Goal: Communication & Community: Answer question/provide support

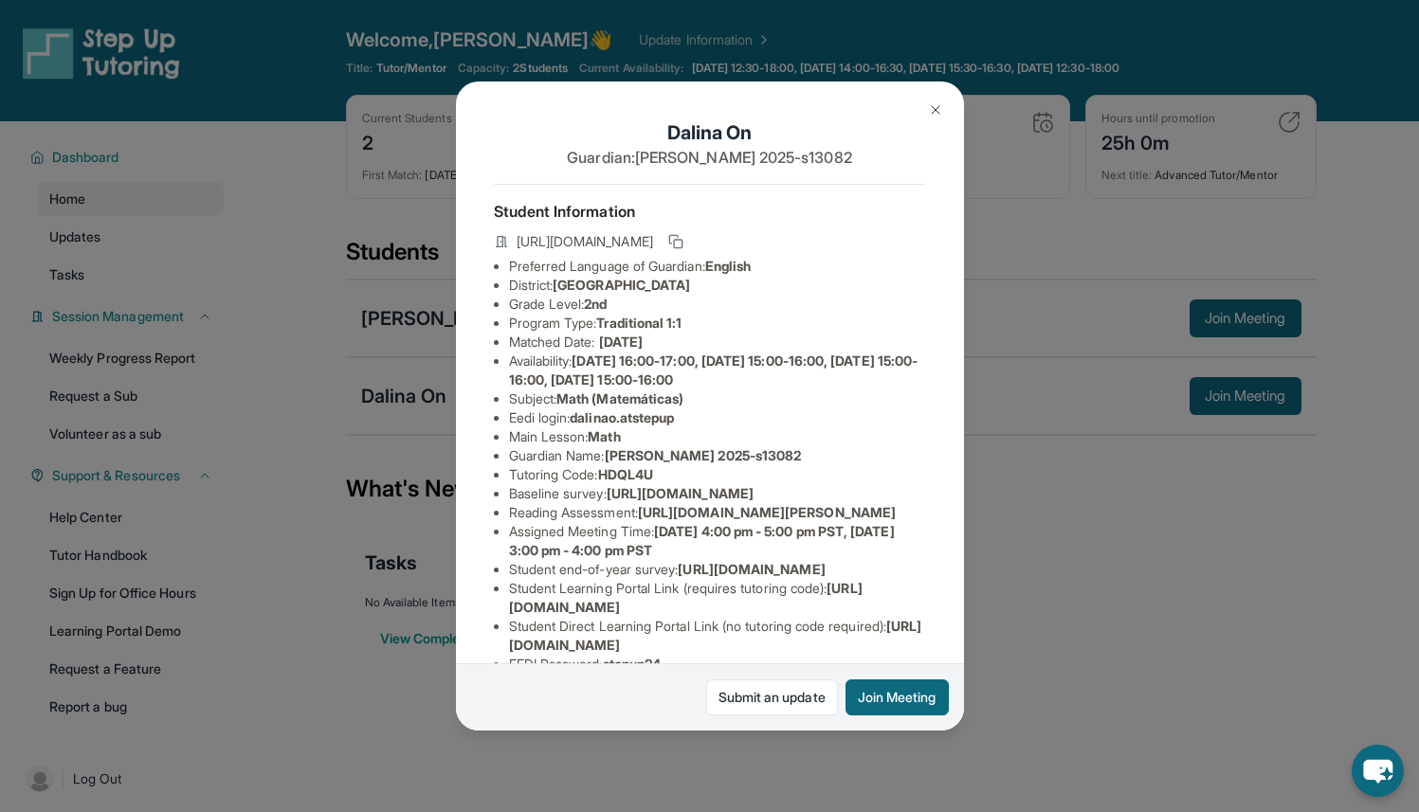
scroll to position [101, 0]
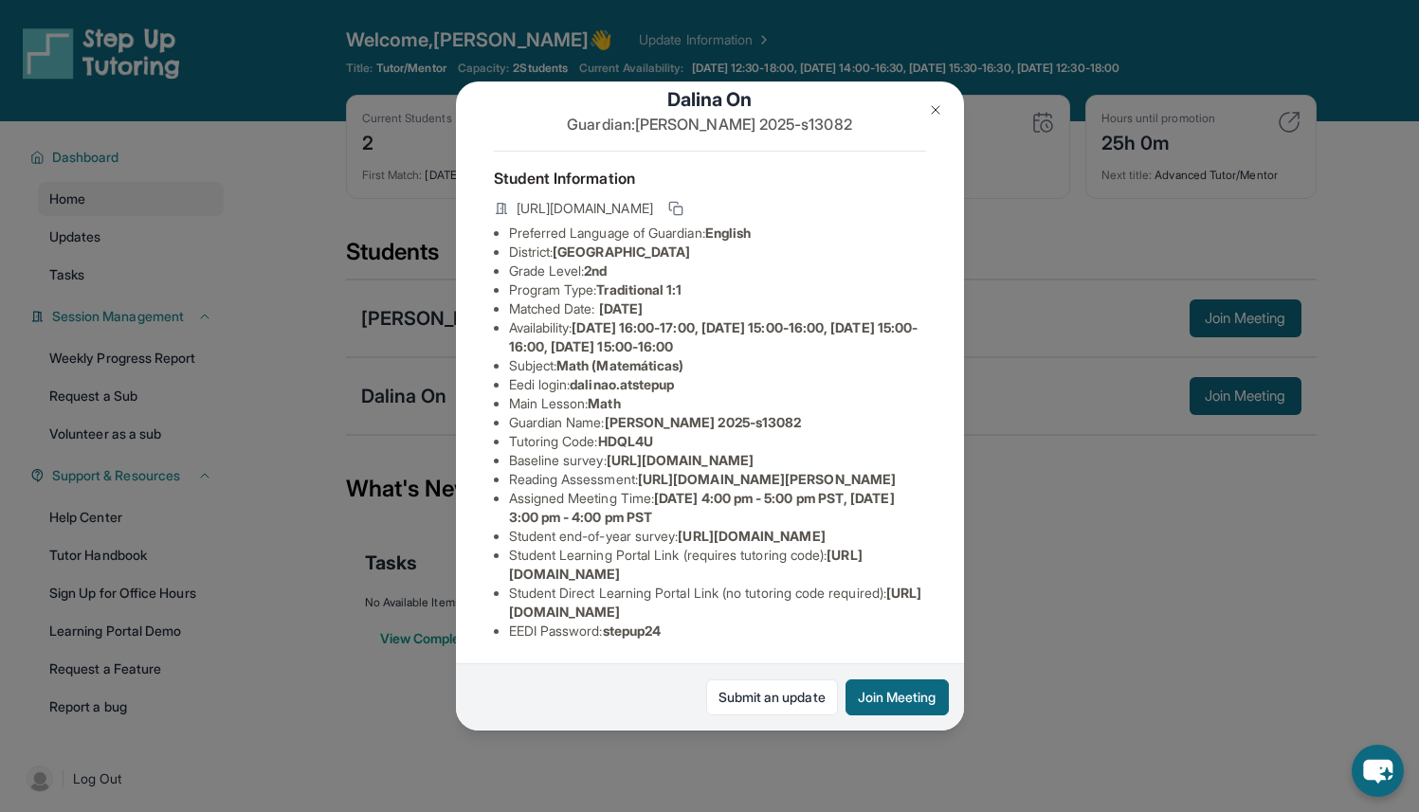
click at [938, 112] on img at bounding box center [935, 109] width 15 height 15
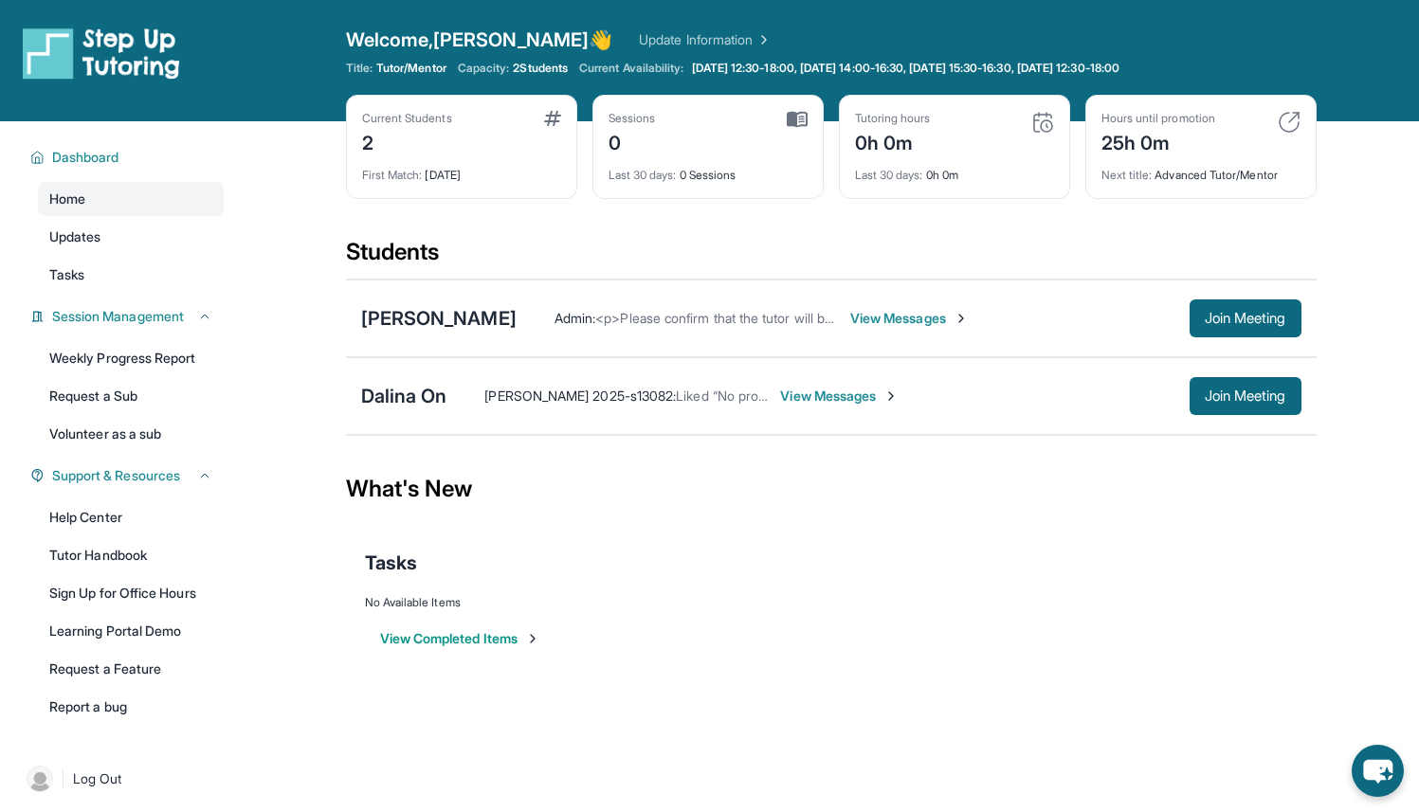
click at [1041, 128] on img at bounding box center [1042, 122] width 23 height 23
click at [774, 120] on div "Sessions 0" at bounding box center [707, 133] width 199 height 45
click at [636, 172] on span "Last 30 days :" at bounding box center [642, 175] width 68 height 14
click at [845, 388] on span "View Messages" at bounding box center [839, 396] width 118 height 19
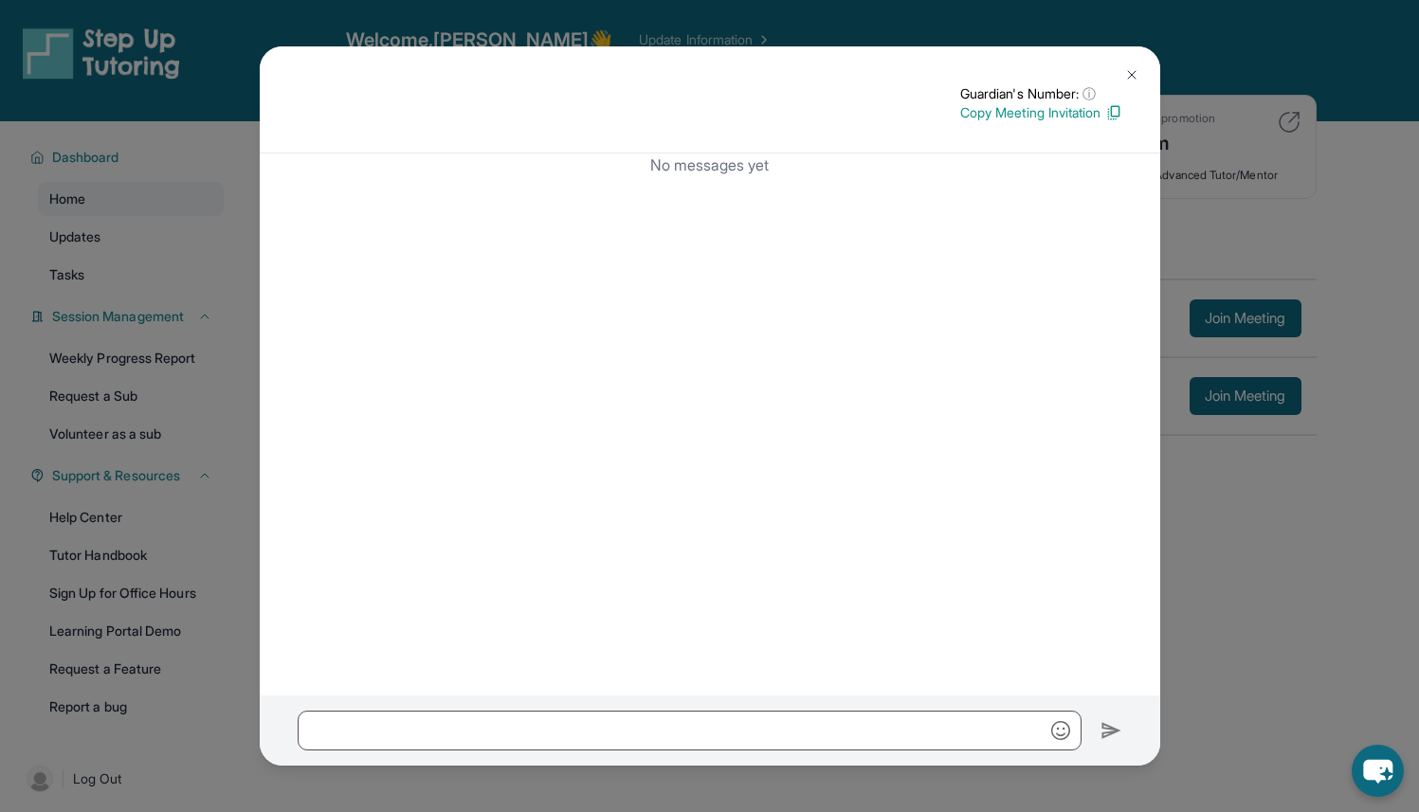
scroll to position [121, 0]
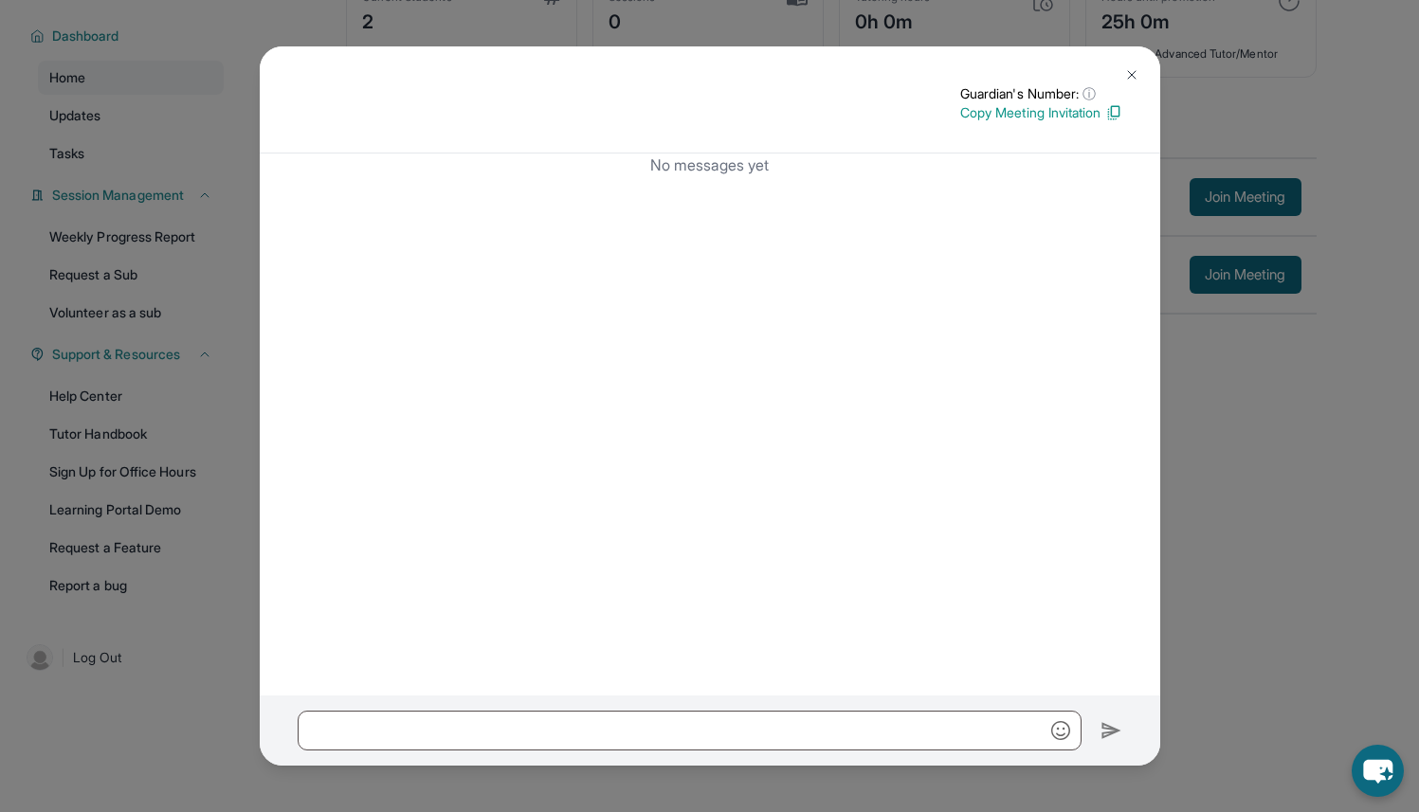
click at [1127, 76] on img at bounding box center [1131, 74] width 15 height 15
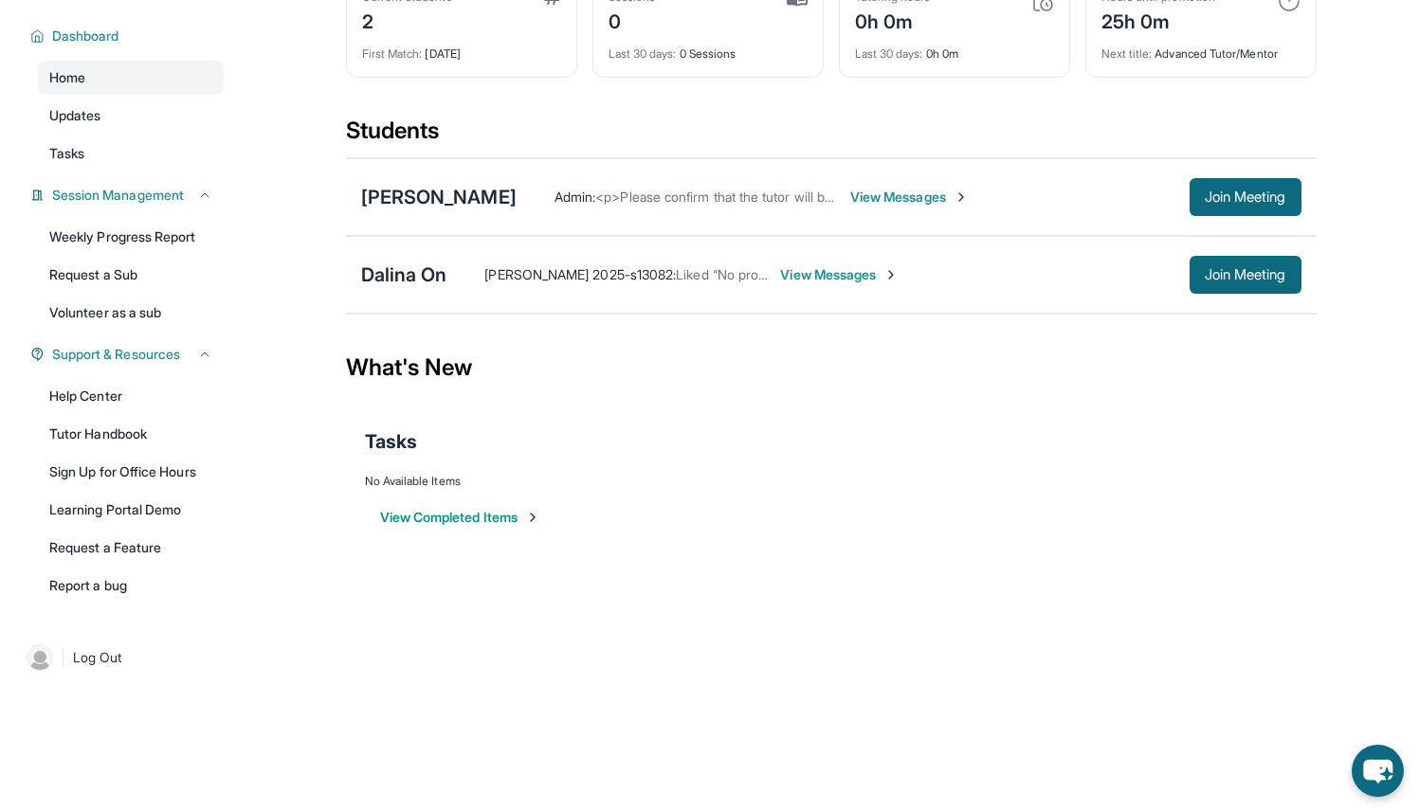
click at [548, 279] on span "[PERSON_NAME] 2025-s13082 :" at bounding box center [579, 274] width 191 height 16
click at [517, 197] on div "[PERSON_NAME]" at bounding box center [438, 197] width 155 height 27
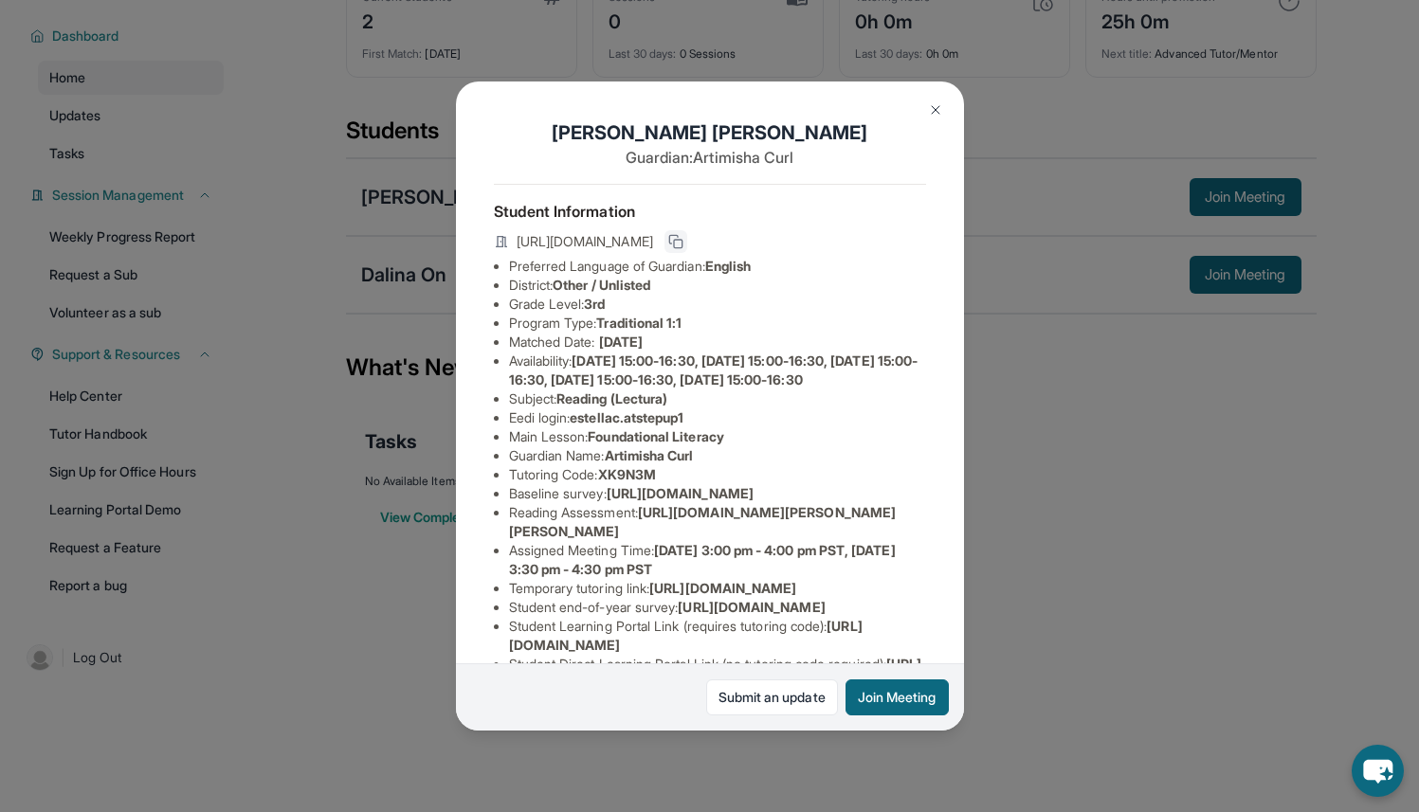
click at [683, 246] on icon at bounding box center [675, 241] width 15 height 15
click at [683, 249] on icon at bounding box center [675, 241] width 15 height 15
click at [939, 115] on img at bounding box center [935, 109] width 15 height 15
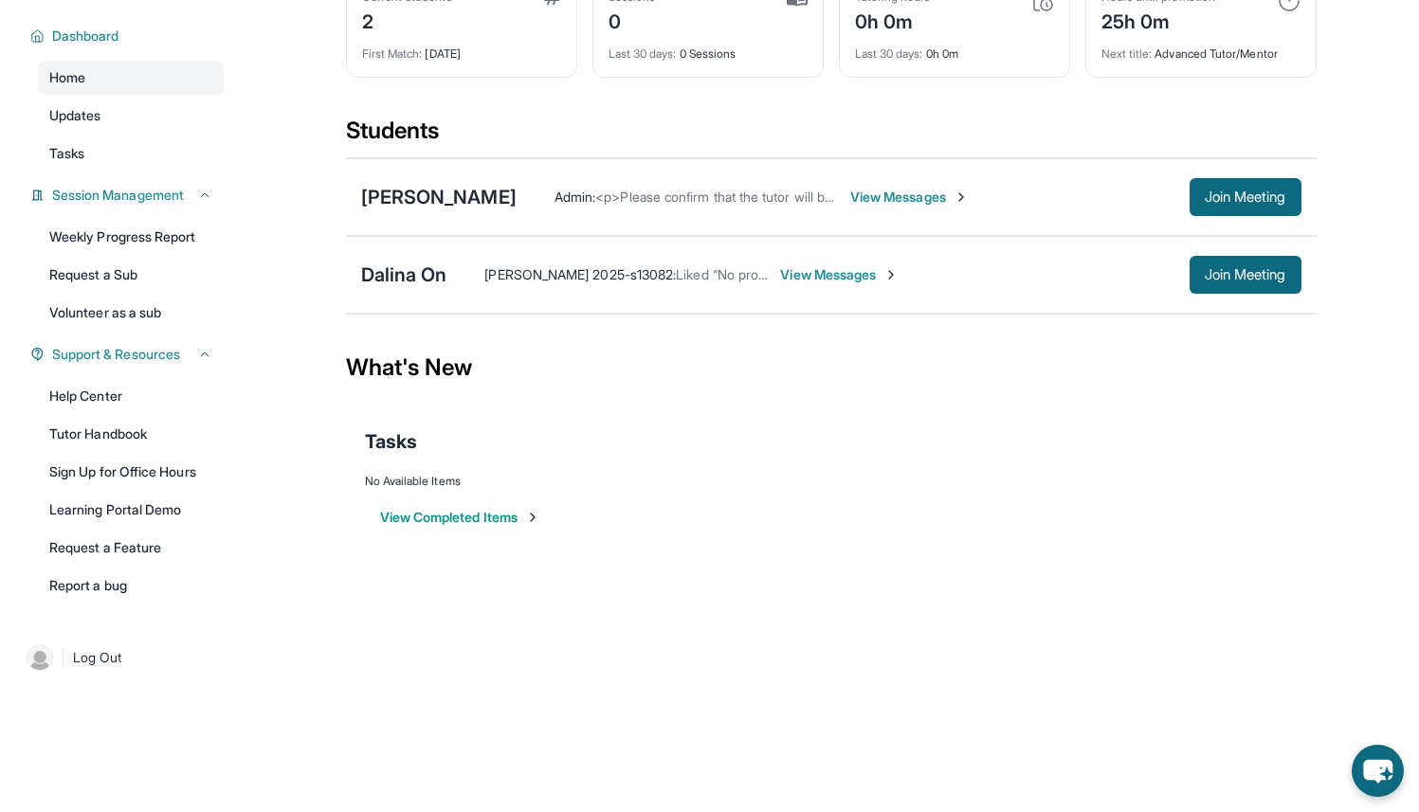
click at [893, 200] on span "View Messages" at bounding box center [909, 197] width 118 height 19
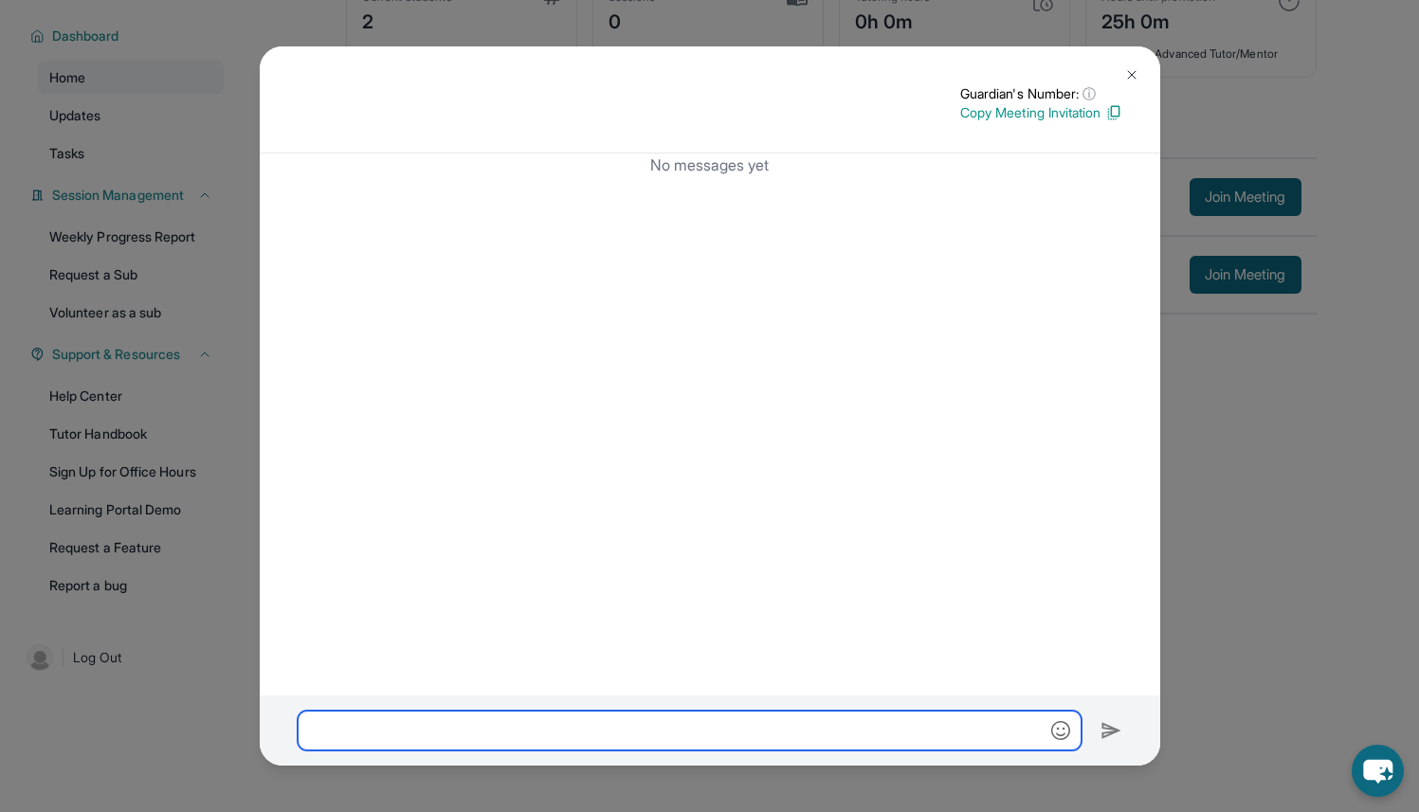
click at [589, 719] on input "text" at bounding box center [690, 731] width 784 height 40
paste input "**********"
type input "**********"
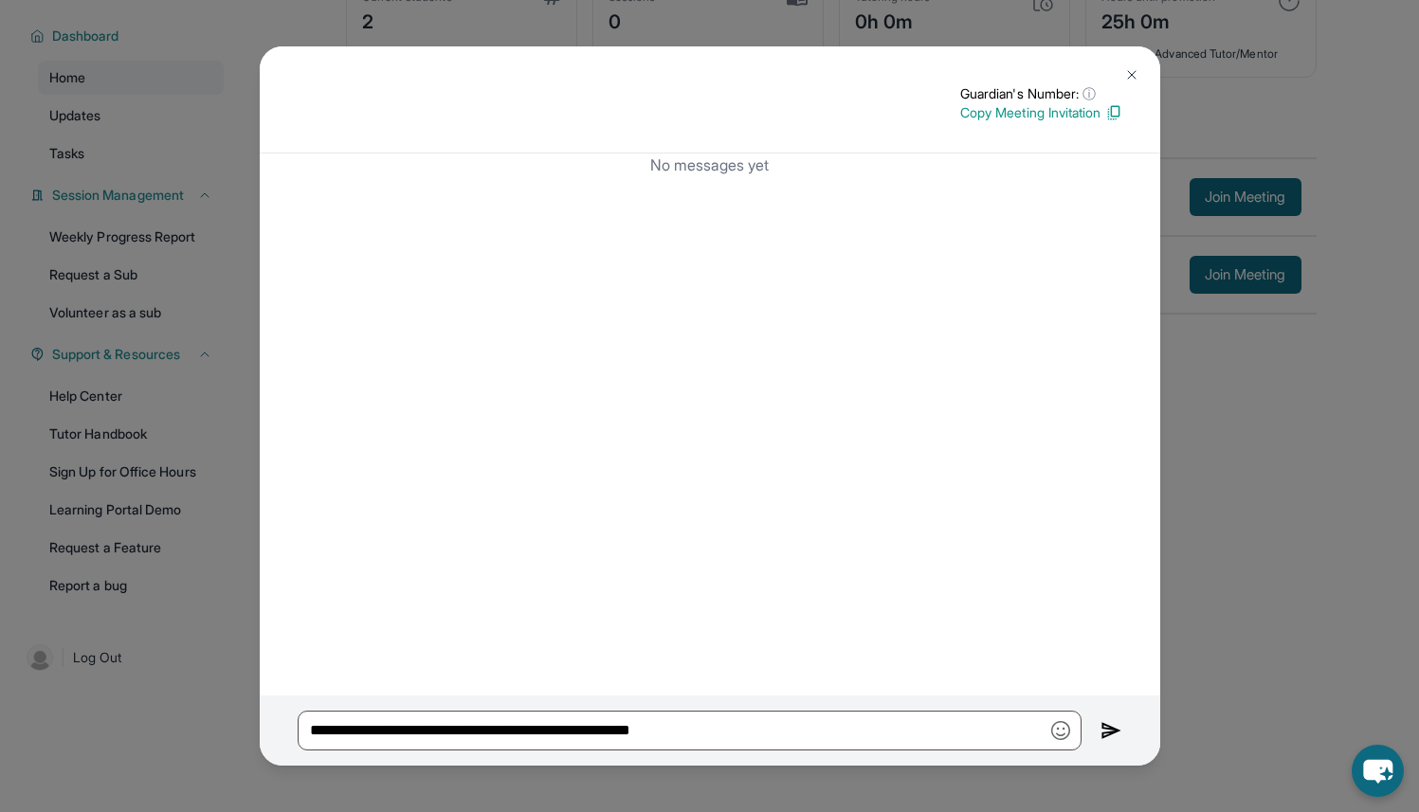
click at [1101, 735] on img at bounding box center [1111, 730] width 22 height 23
click at [1006, 725] on input "**********" at bounding box center [690, 731] width 784 height 40
click at [1134, 66] on button at bounding box center [1132, 75] width 38 height 38
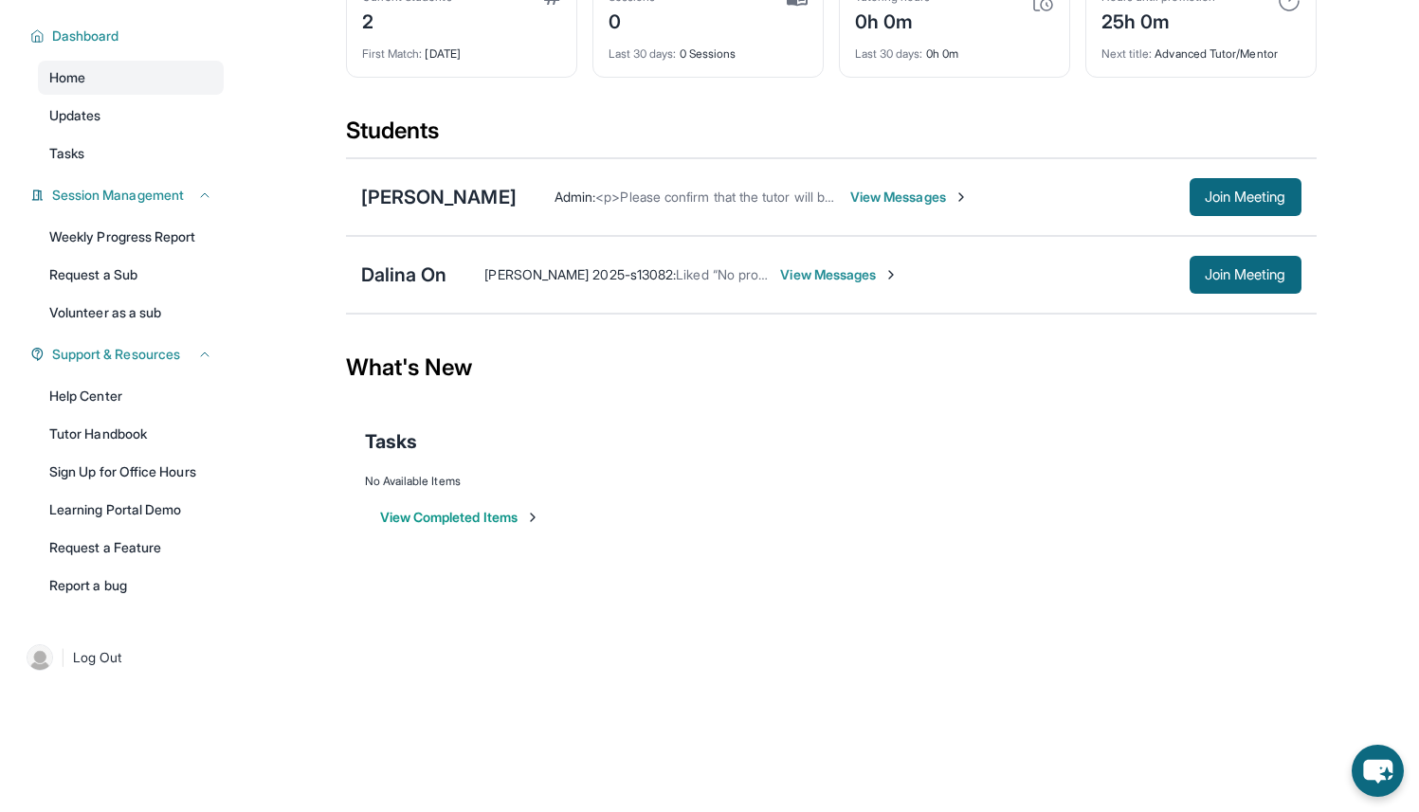
click at [876, 200] on span "View Messages" at bounding box center [909, 197] width 118 height 19
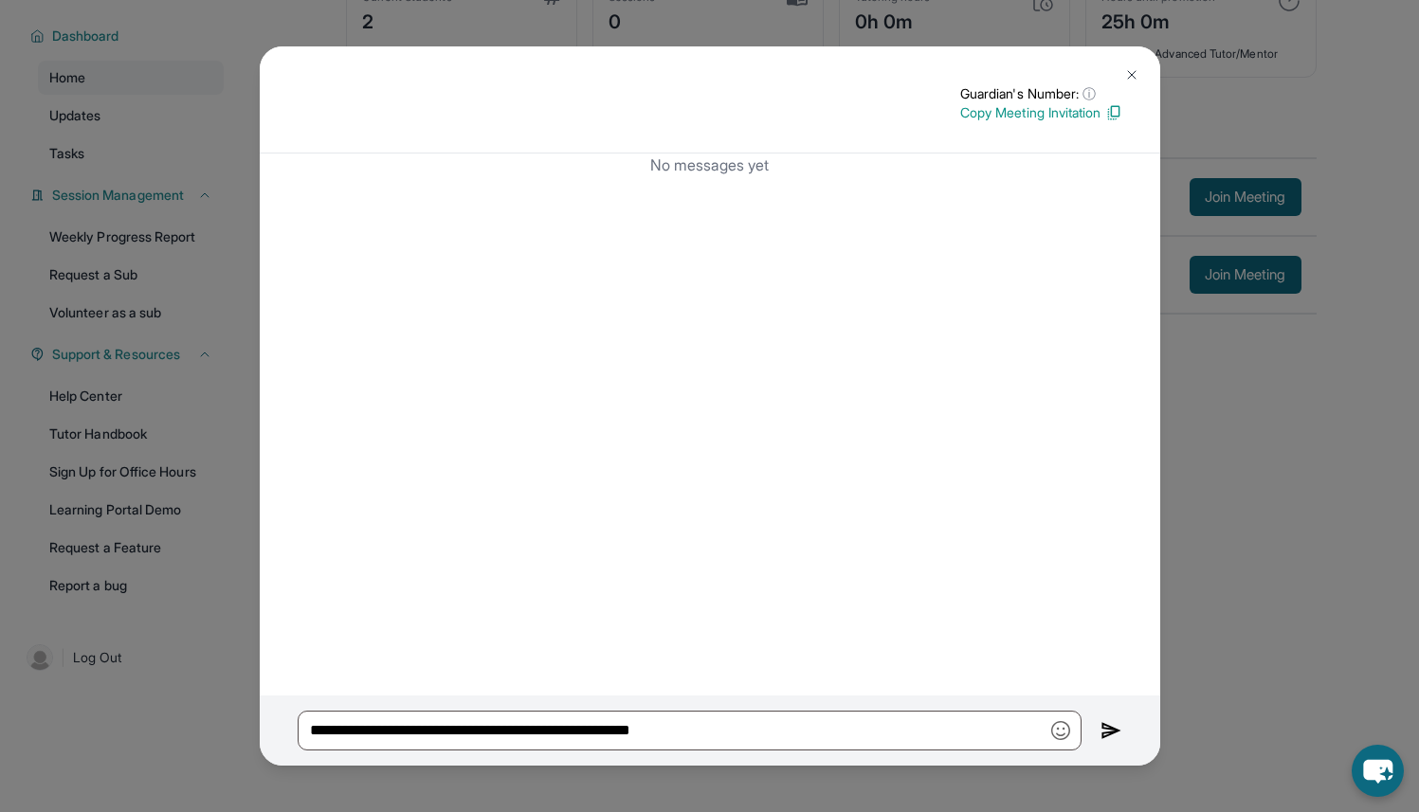
click at [1114, 732] on img at bounding box center [1111, 730] width 22 height 23
click at [833, 728] on input "**********" at bounding box center [690, 731] width 784 height 40
click at [1130, 76] on img at bounding box center [1131, 74] width 15 height 15
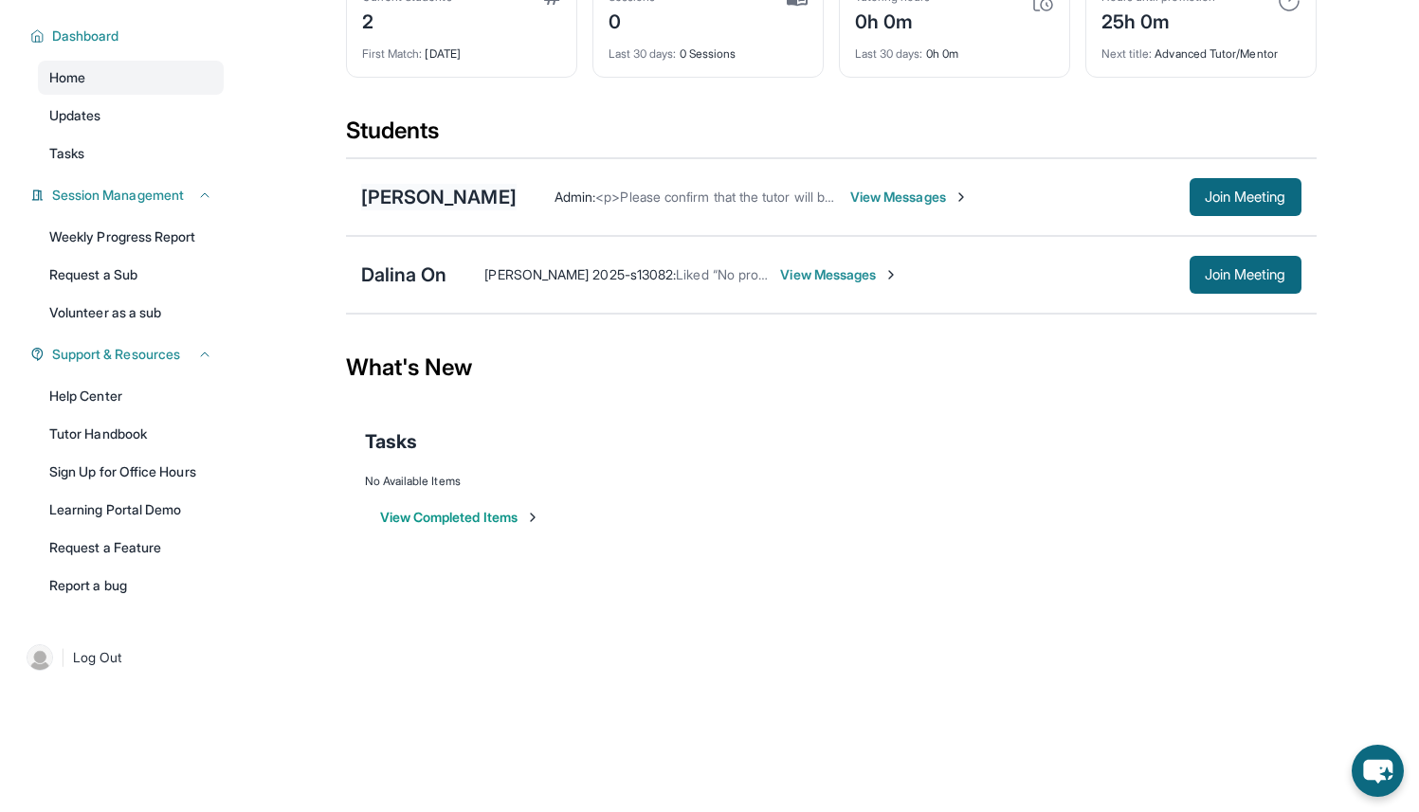
click at [421, 198] on div "[PERSON_NAME]" at bounding box center [438, 197] width 155 height 27
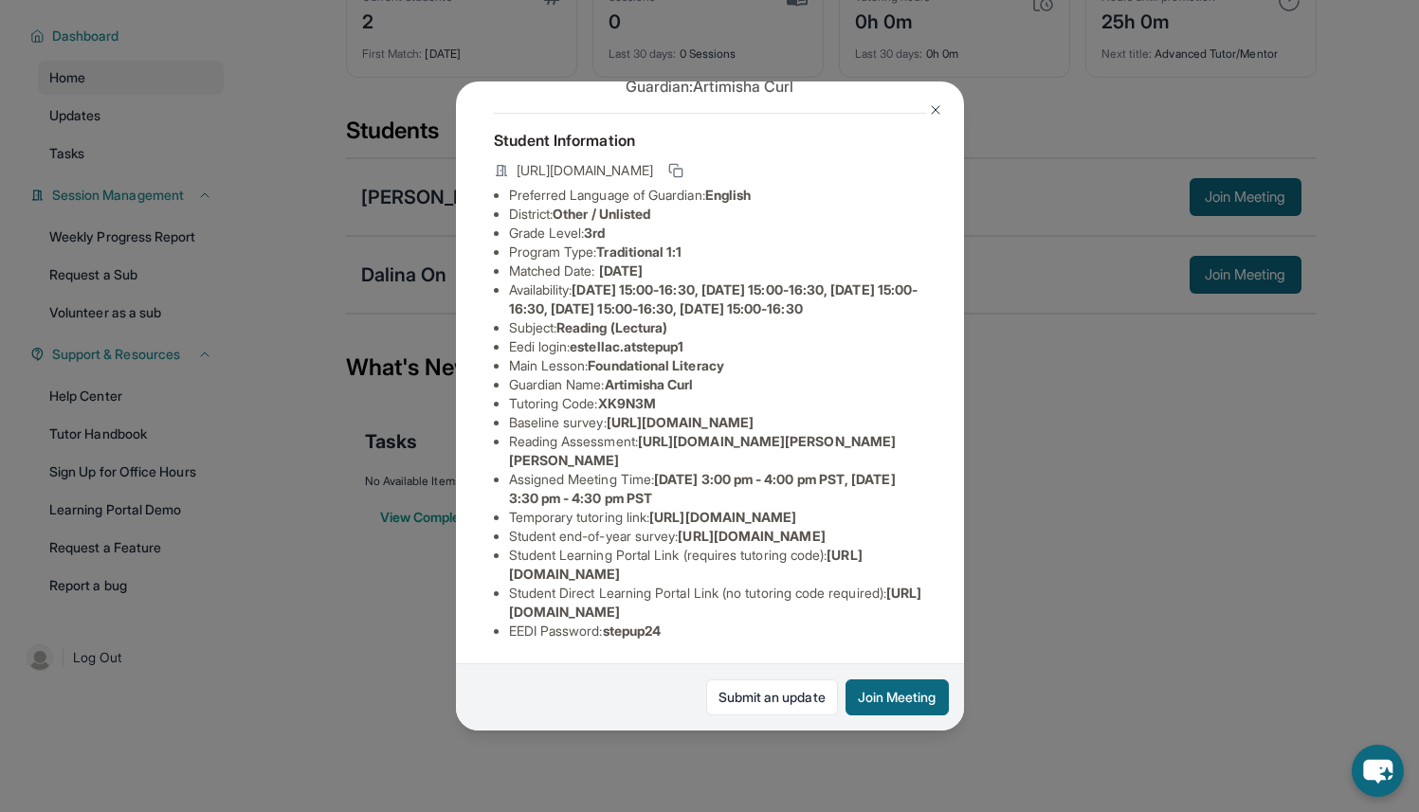
scroll to position [113, 0]
drag, startPoint x: 606, startPoint y: 395, endPoint x: 758, endPoint y: 395, distance: 152.6
click at [758, 395] on li "Tutoring Code : XK9N3M" at bounding box center [717, 403] width 417 height 19
copy span "XK9N3M"
click at [935, 108] on img at bounding box center [935, 109] width 15 height 15
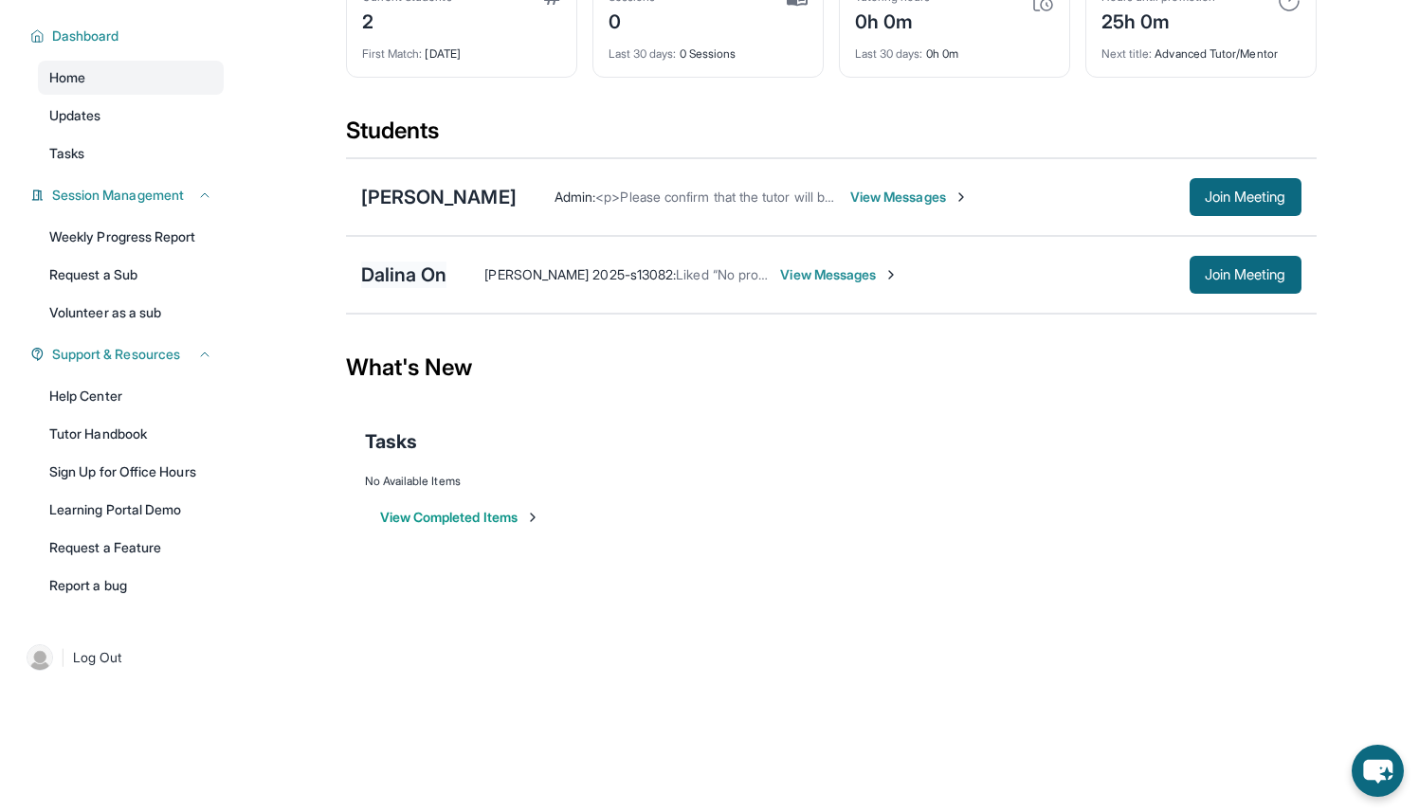
click at [388, 270] on div "Dalina On" at bounding box center [404, 275] width 86 height 27
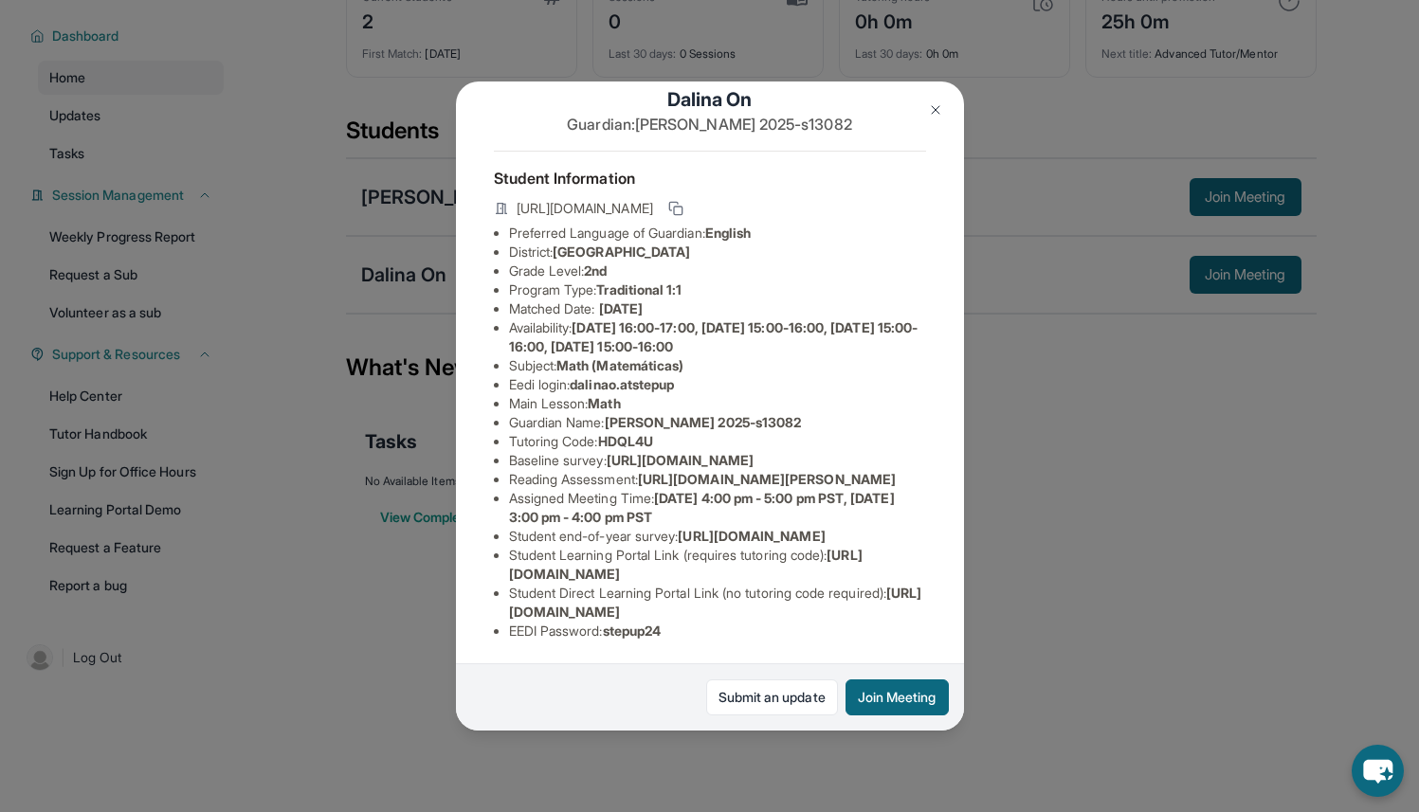
scroll to position [198, 0]
click at [935, 114] on img at bounding box center [935, 109] width 15 height 15
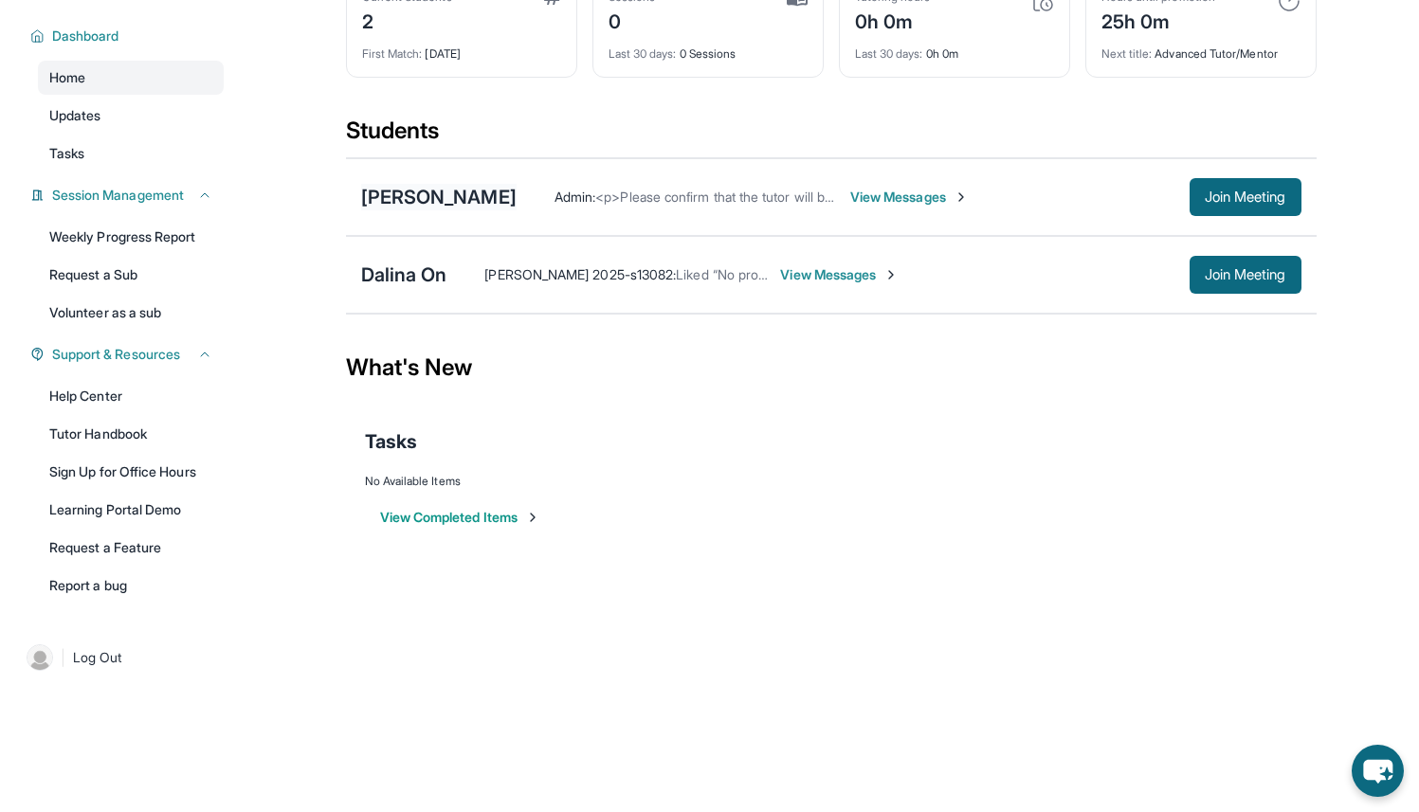
click at [473, 194] on div "[PERSON_NAME]" at bounding box center [438, 197] width 155 height 27
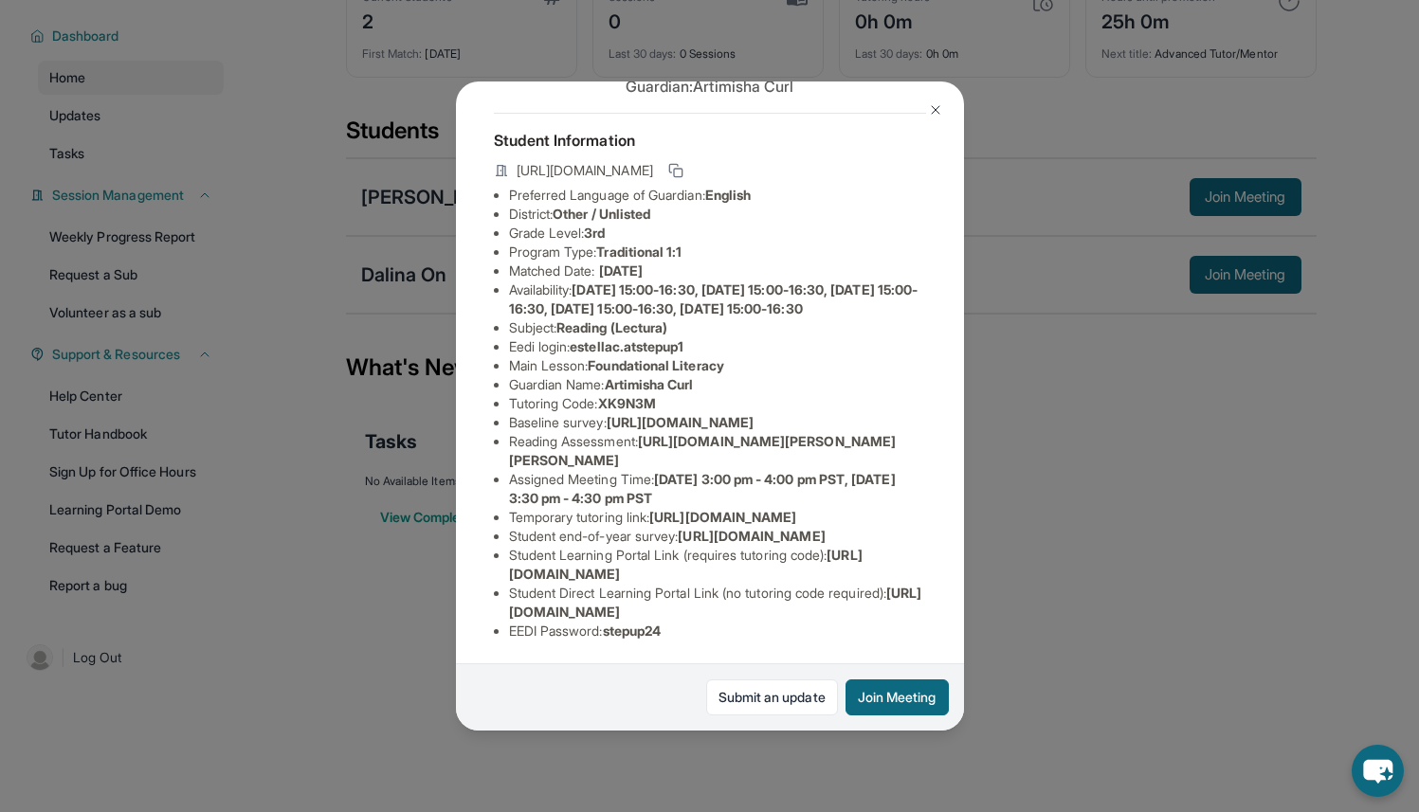
scroll to position [309, 0]
drag, startPoint x: 662, startPoint y: 346, endPoint x: 748, endPoint y: 374, distance: 90.8
click at [748, 470] on li "Assigned Meeting Time : [DATE] 3:00 pm - 4:00 pm PST, [DATE] 3:30 pm - 4:30 pm …" at bounding box center [717, 489] width 417 height 38
copy li "[DATE] 3:00 pm - 4:00 pm PST, [DATE] 3:30 pm - 4:30 pm PST"
